Goal: Information Seeking & Learning: Find specific fact

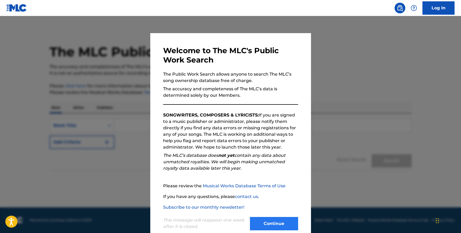
scroll to position [12, 0]
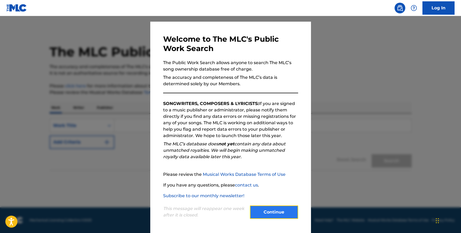
click at [272, 213] on button "Continue" at bounding box center [274, 212] width 48 height 13
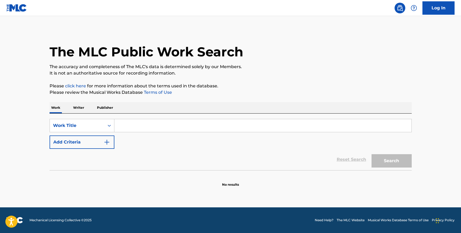
click at [130, 127] on input "Search Form" at bounding box center [262, 125] width 297 height 13
click at [71, 109] on p "Writer" at bounding box center [78, 107] width 14 height 11
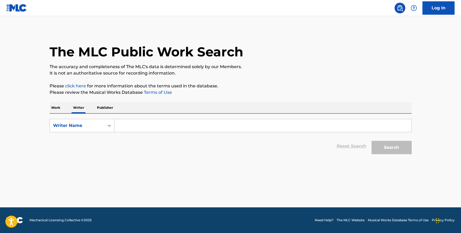
click at [129, 119] on div "Search Form" at bounding box center [262, 125] width 297 height 13
click at [129, 134] on form "SearchWithCriteria4e8f7d78-a3c2-4afe-bfe5-d9d79391cf61 Writer Name Reset Search…" at bounding box center [231, 138] width 362 height 38
click at [132, 132] on input "Search Form" at bounding box center [262, 125] width 297 height 13
type input "[PERSON_NAME]"
click at [371, 141] on button "Search" at bounding box center [391, 147] width 40 height 13
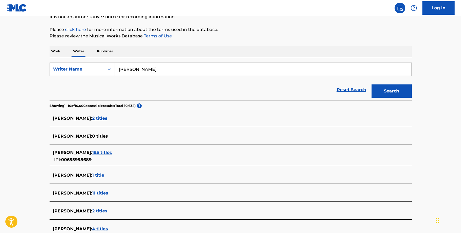
scroll to position [58, 0]
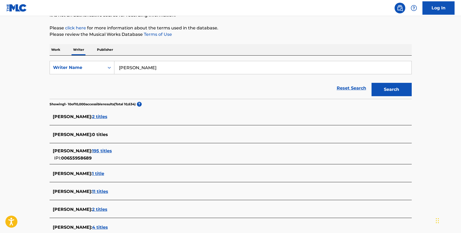
click at [112, 150] on span "195 titles" at bounding box center [102, 151] width 20 height 5
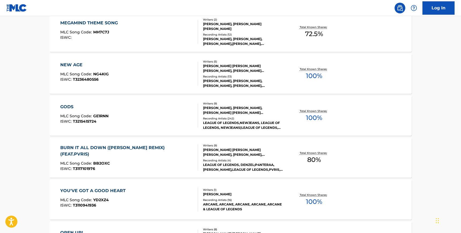
scroll to position [422, 0]
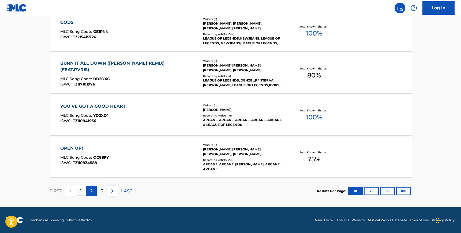
click at [90, 191] on p "2" at bounding box center [91, 191] width 2 height 6
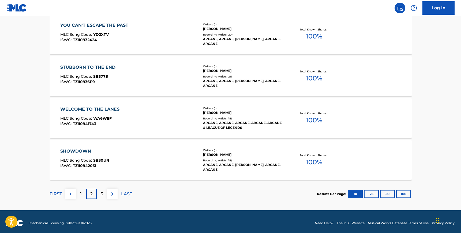
scroll to position [420, 0]
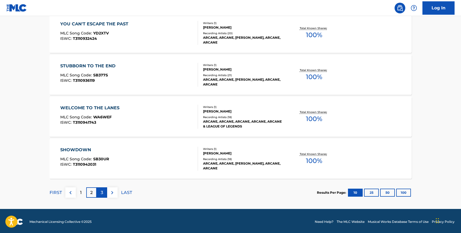
click at [100, 195] on div "3" at bounding box center [102, 193] width 10 height 10
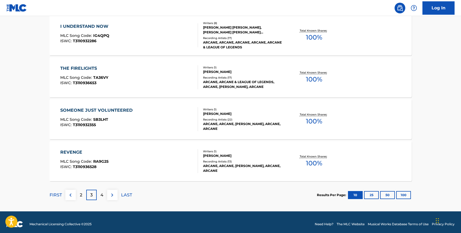
scroll to position [422, 0]
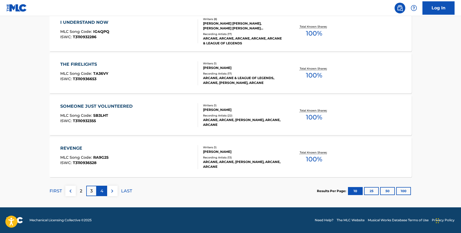
click at [101, 195] on div "4" at bounding box center [102, 191] width 10 height 10
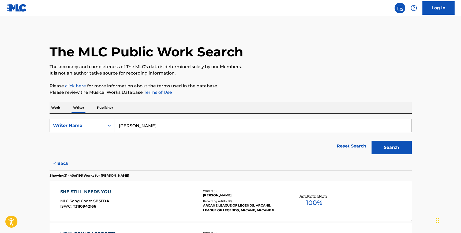
click at [101, 111] on p "Publisher" at bounding box center [104, 107] width 19 height 11
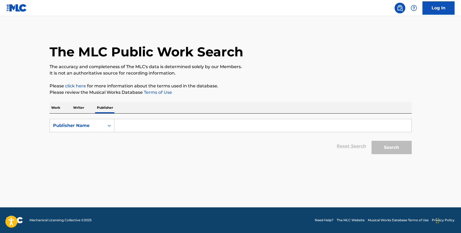
click at [85, 107] on p "Writer" at bounding box center [78, 107] width 14 height 11
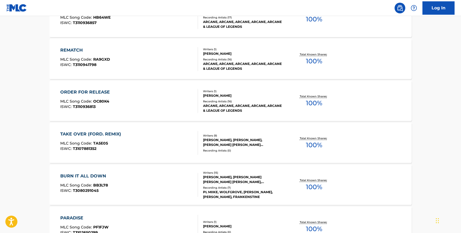
scroll to position [422, 0]
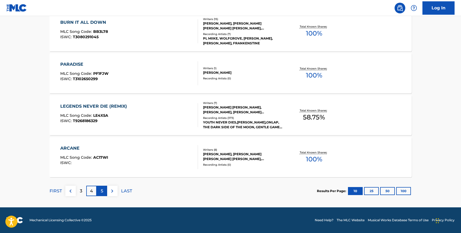
click at [102, 188] on p "5" at bounding box center [102, 191] width 2 height 6
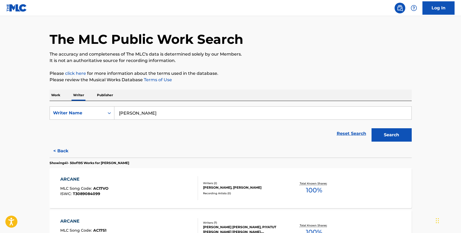
scroll to position [0, 0]
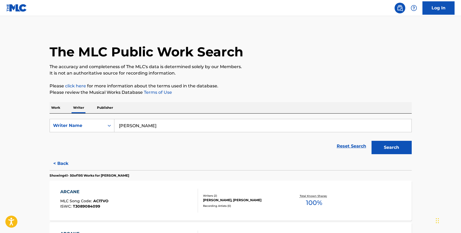
click at [55, 109] on p "Work" at bounding box center [56, 107] width 12 height 11
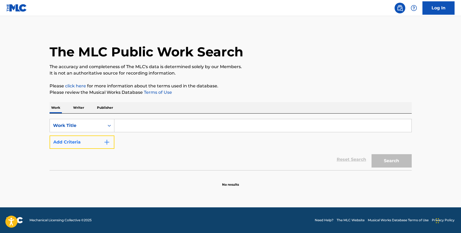
click at [83, 143] on button "Add Criteria" at bounding box center [82, 142] width 65 height 13
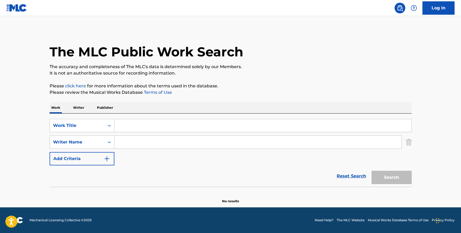
click at [124, 147] on input "Search Form" at bounding box center [257, 142] width 287 height 13
type input "[PERSON_NAME]"
click at [149, 130] on input "Search Form" at bounding box center [262, 125] width 297 height 13
type input "afterlife"
click at [371, 171] on button "Search" at bounding box center [391, 177] width 40 height 13
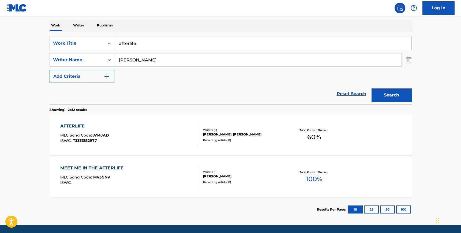
scroll to position [100, 0]
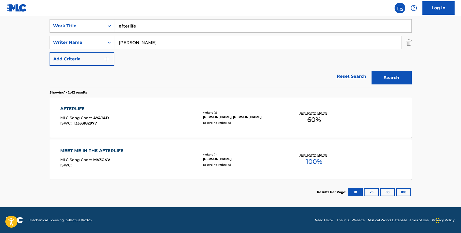
click at [79, 154] on div "MEET ME IN THE AFTERLIFE" at bounding box center [93, 151] width 66 height 6
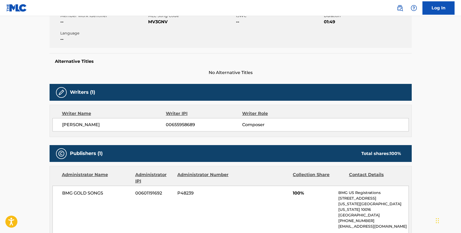
scroll to position [104, 0]
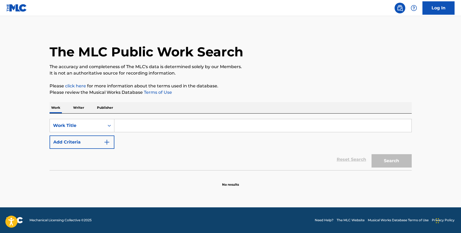
click at [147, 129] on input "Search Form" at bounding box center [262, 125] width 297 height 13
type input "afterlife"
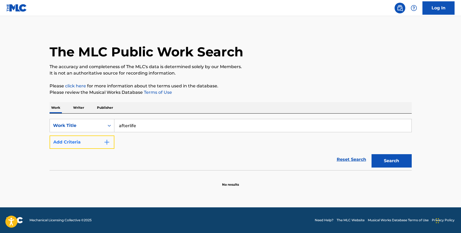
click at [102, 139] on button "Add Criteria" at bounding box center [82, 142] width 65 height 13
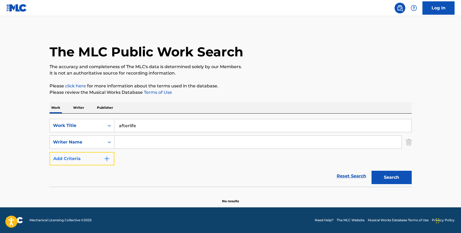
click at [95, 158] on button "Add Criteria" at bounding box center [82, 158] width 65 height 13
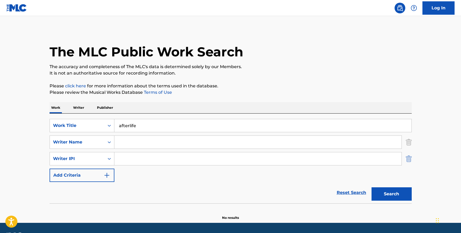
click at [410, 161] on img "Search Form" at bounding box center [408, 158] width 6 height 13
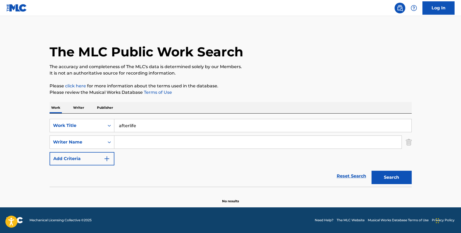
click at [366, 145] on input "Search Form" at bounding box center [257, 142] width 287 height 13
type input "[PERSON_NAME]"
click at [371, 171] on button "Search" at bounding box center [391, 177] width 40 height 13
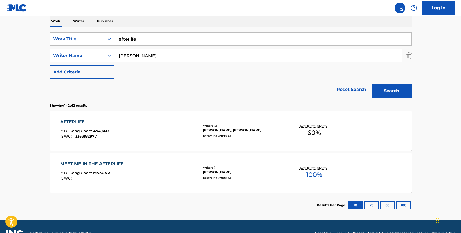
scroll to position [89, 0]
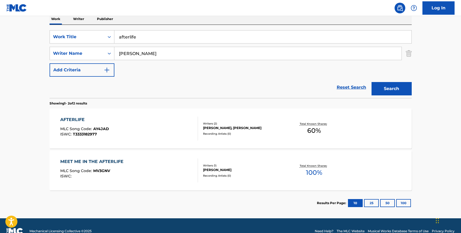
click at [176, 121] on div "AFTERLIFE MLC Song Code : AY4JAD ISWC : T3333182977" at bounding box center [129, 129] width 138 height 24
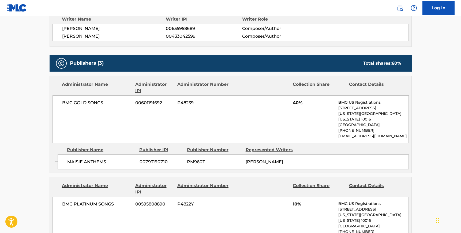
scroll to position [199, 0]
